Goal: Check status

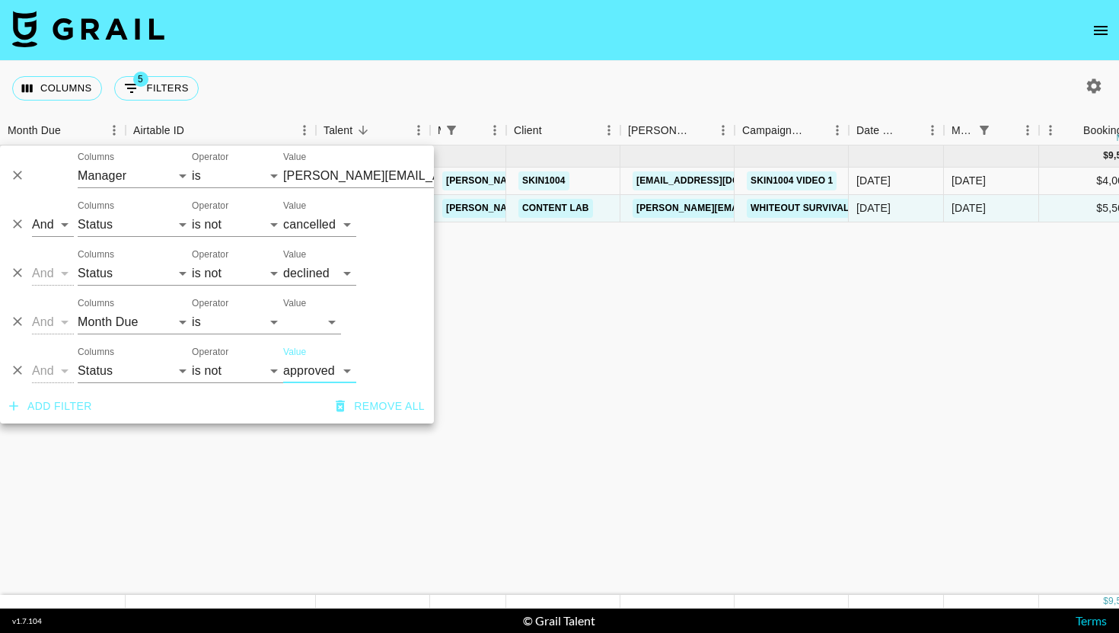
select select "managerIds"
select select "status"
select select "not"
select select "cancelled"
select select "status"
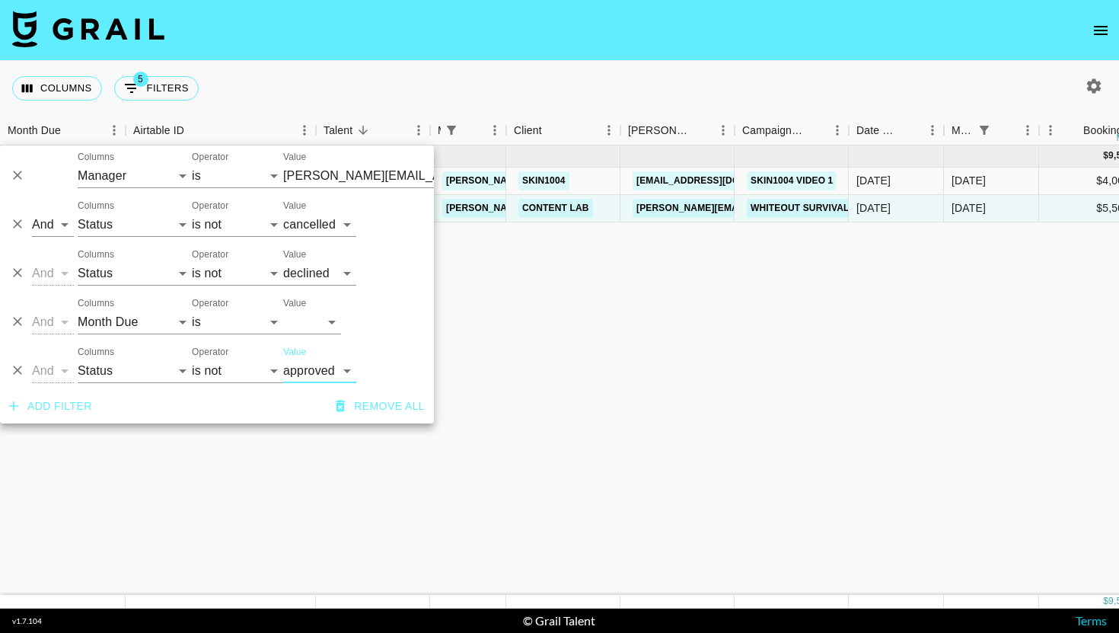
select select "not"
select select "declined"
select select "monthDue2"
select select "[DATE]"
select select "status"
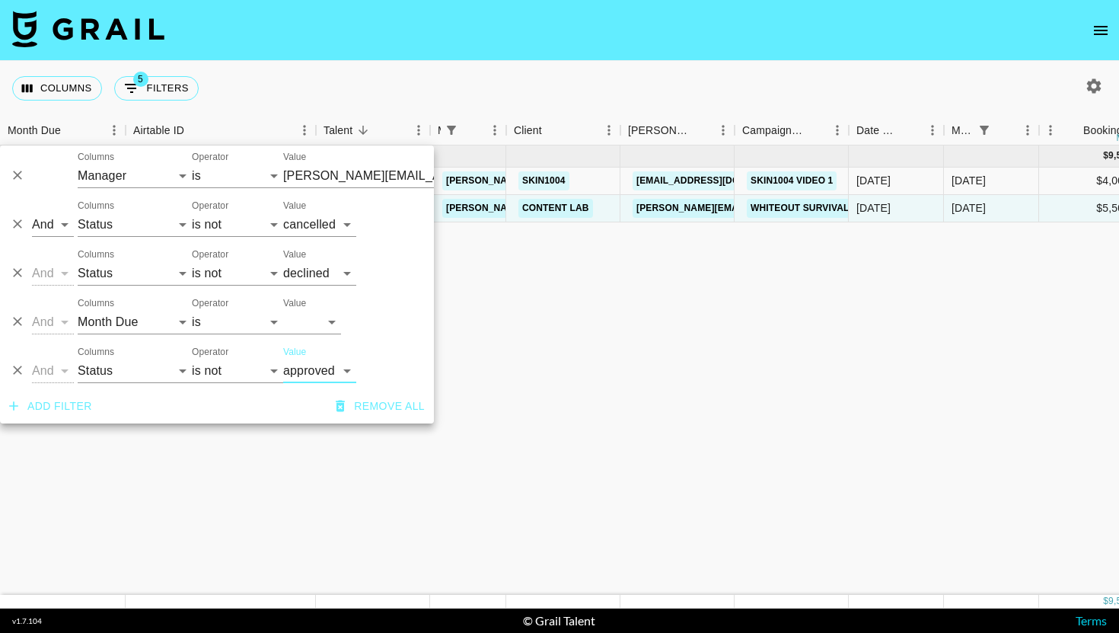
select select "not"
select select "approved"
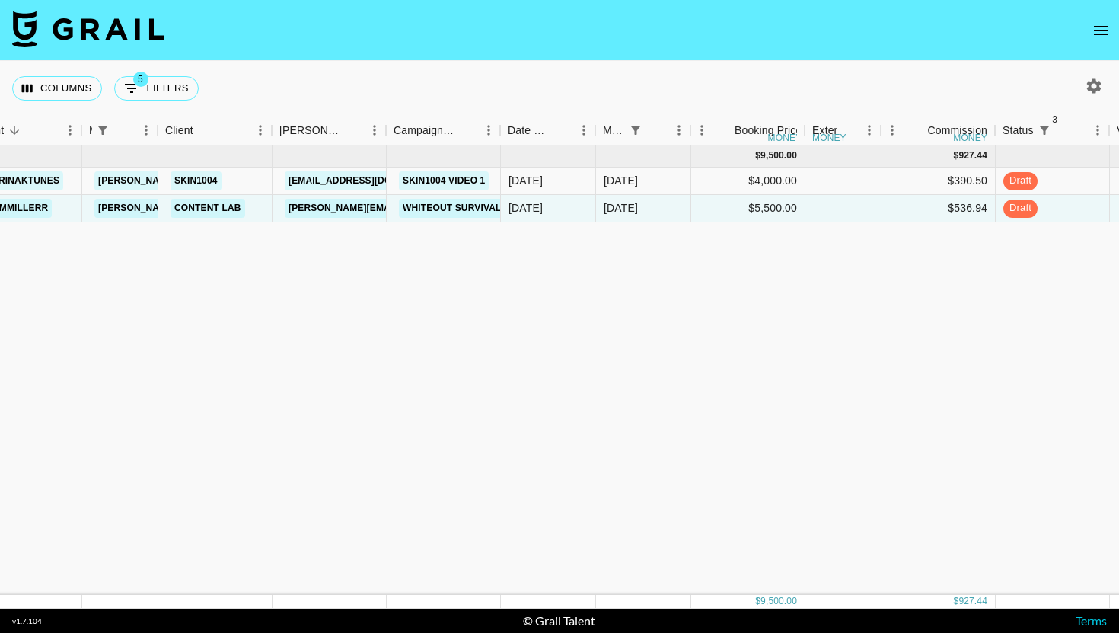
scroll to position [0, 351]
